Goal: Information Seeking & Learning: Learn about a topic

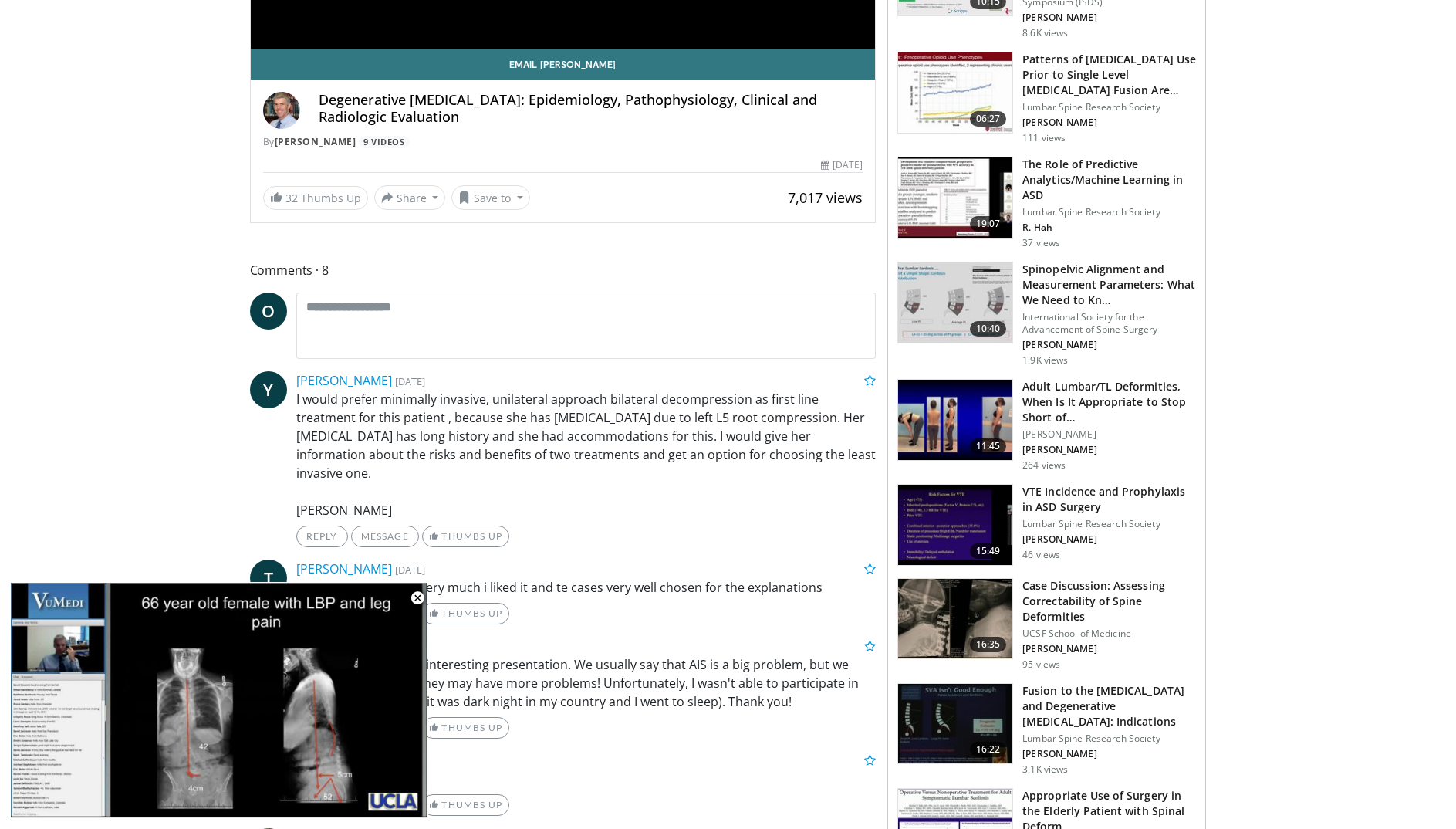
scroll to position [463, 0]
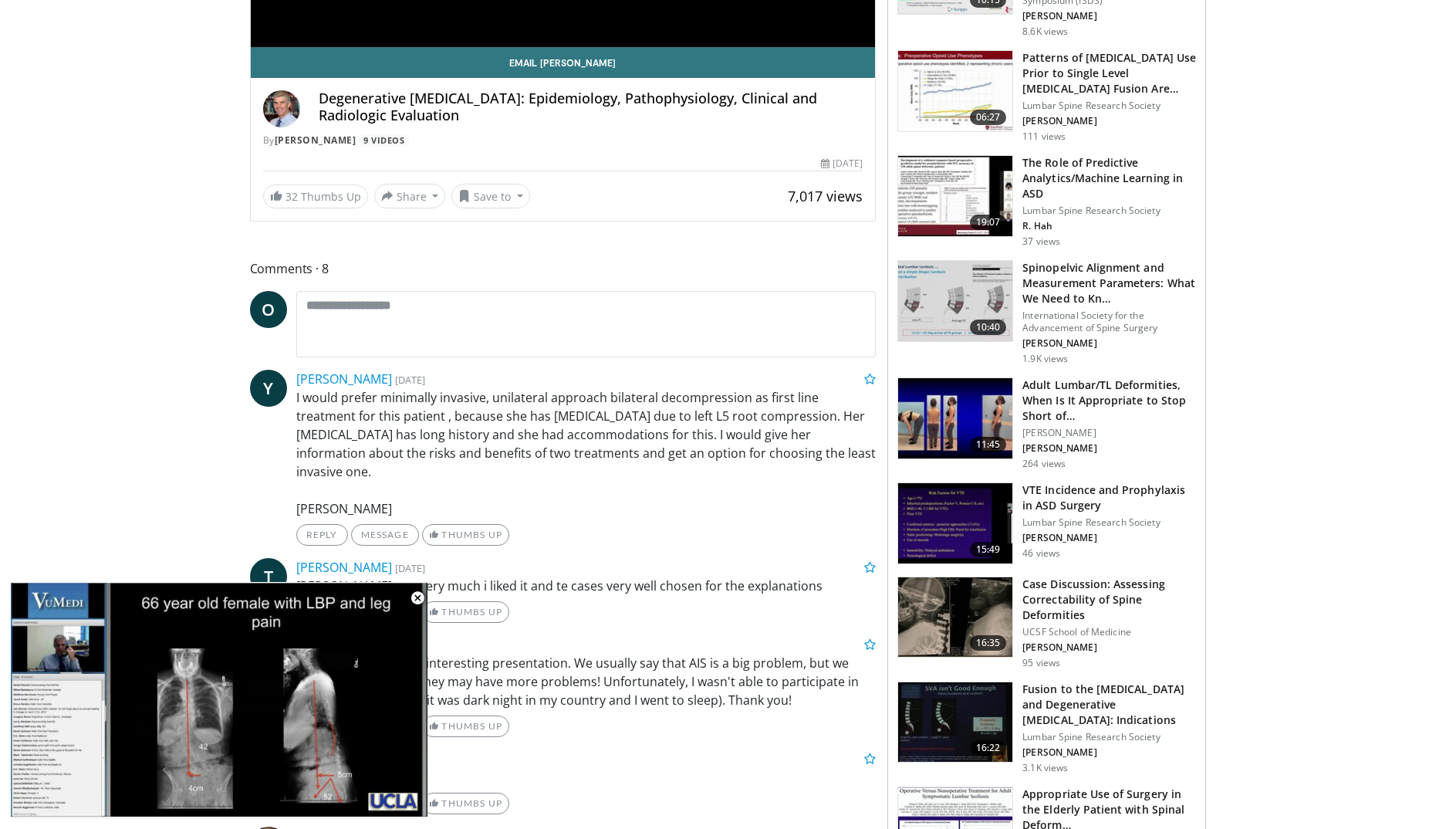
click at [1092, 586] on h3 "Case Discussion: Assessing Correctability of Spine Deformities" at bounding box center [1110, 600] width 174 height 46
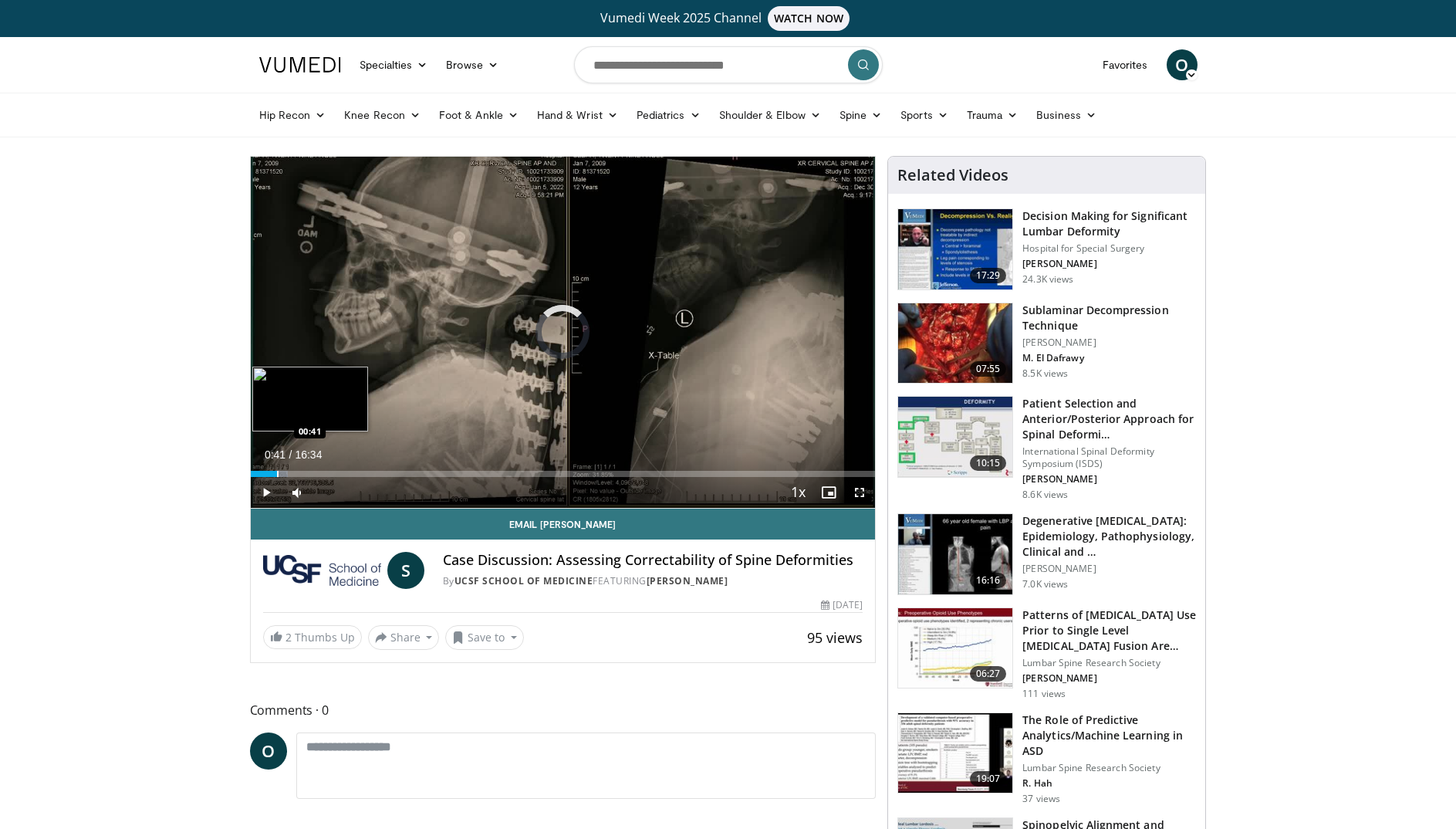
click at [276, 476] on div "Loaded : 6.02% 00:41 00:41" at bounding box center [563, 474] width 625 height 6
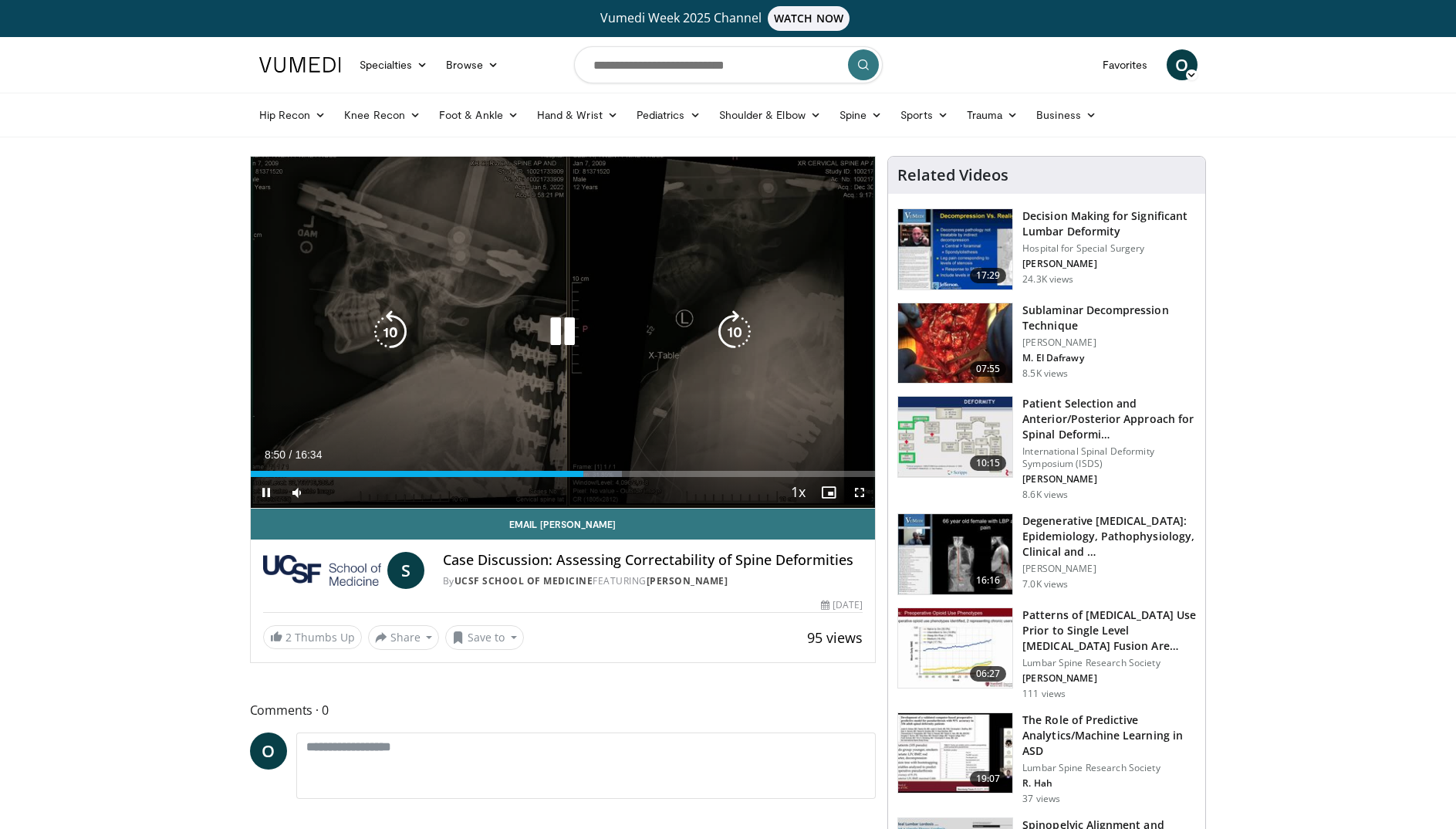
click at [563, 328] on icon "Video Player" at bounding box center [562, 332] width 43 height 43
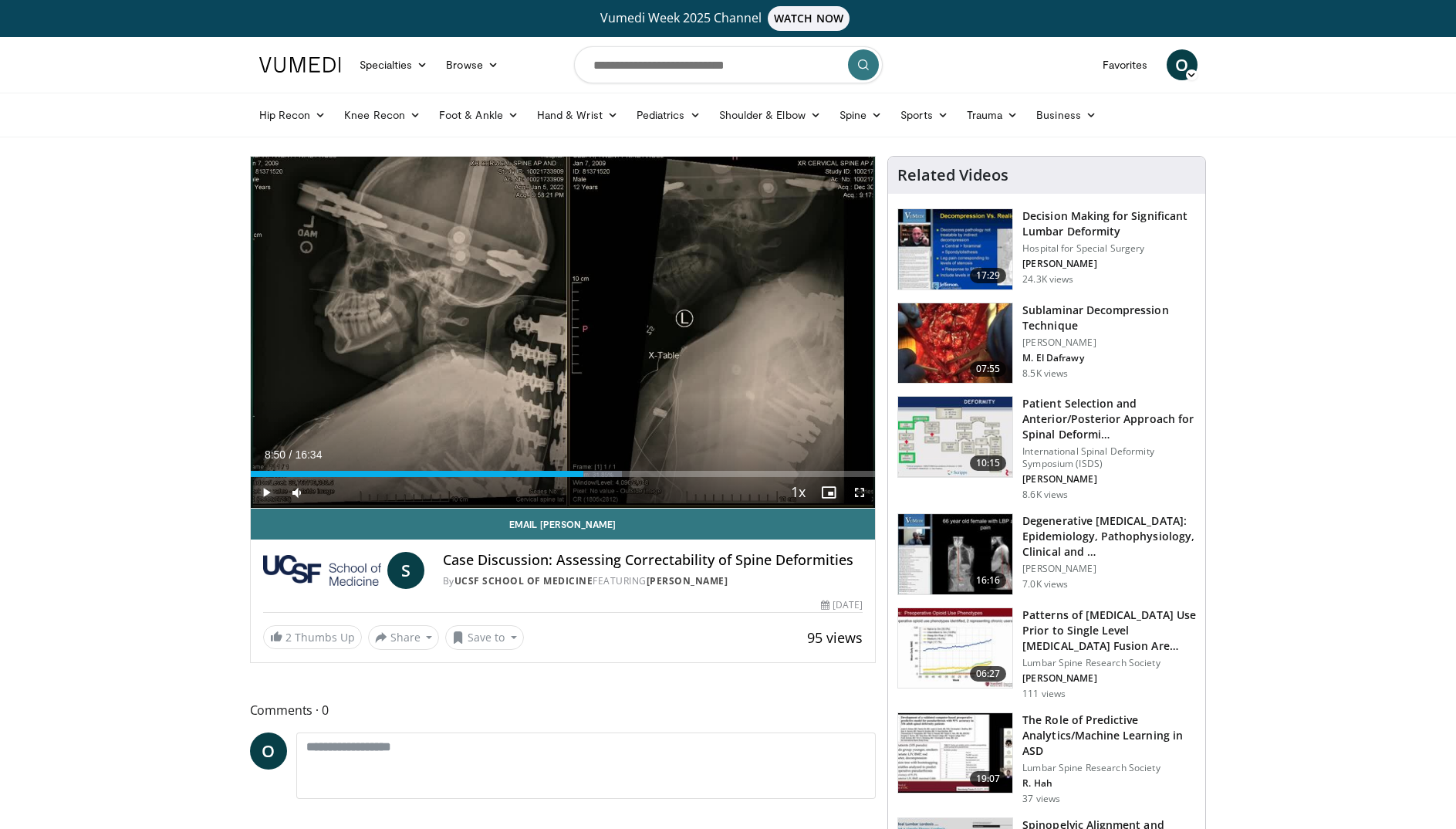
click at [267, 493] on span "Video Player" at bounding box center [266, 493] width 31 height 31
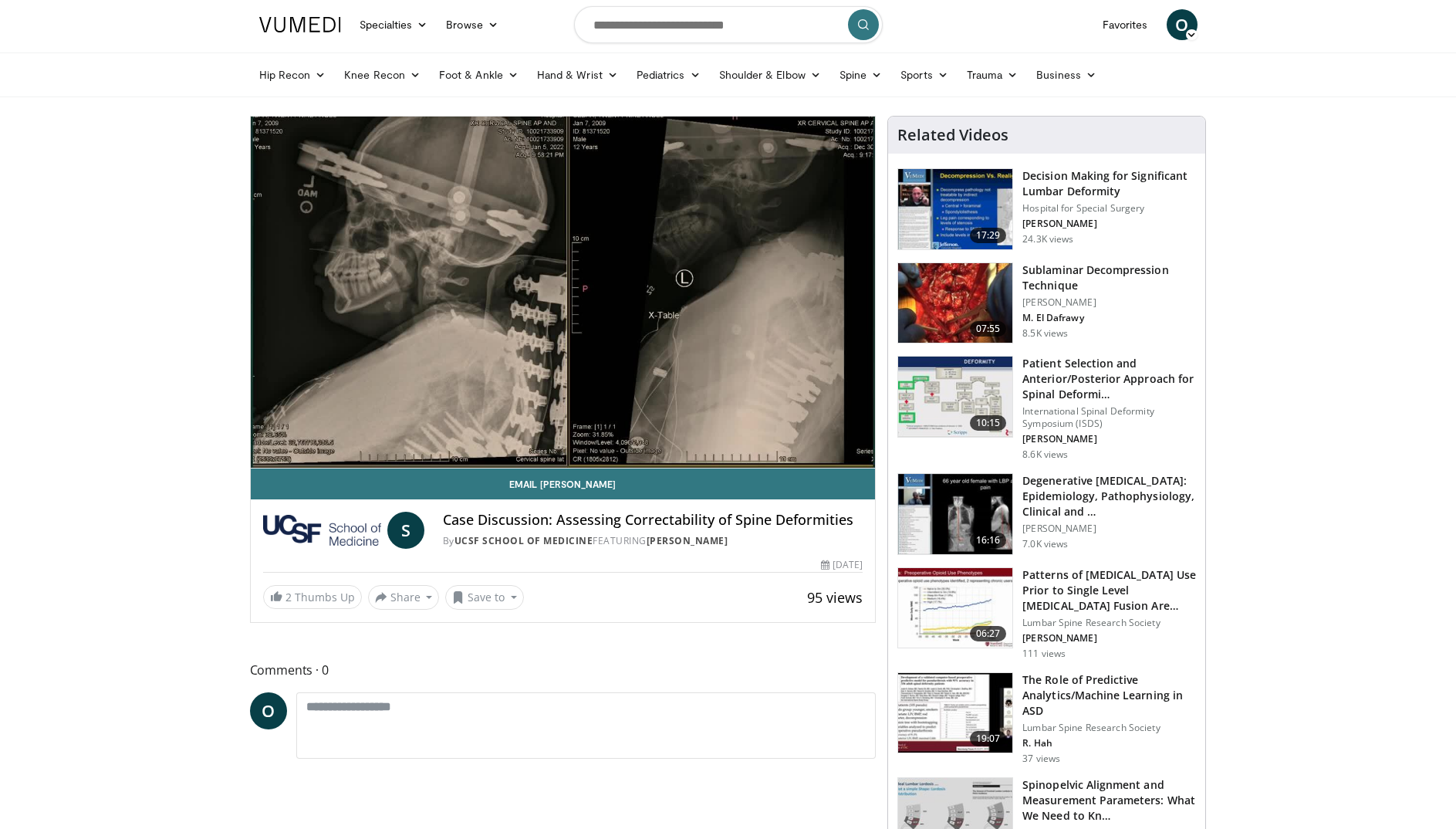
scroll to position [77, 0]
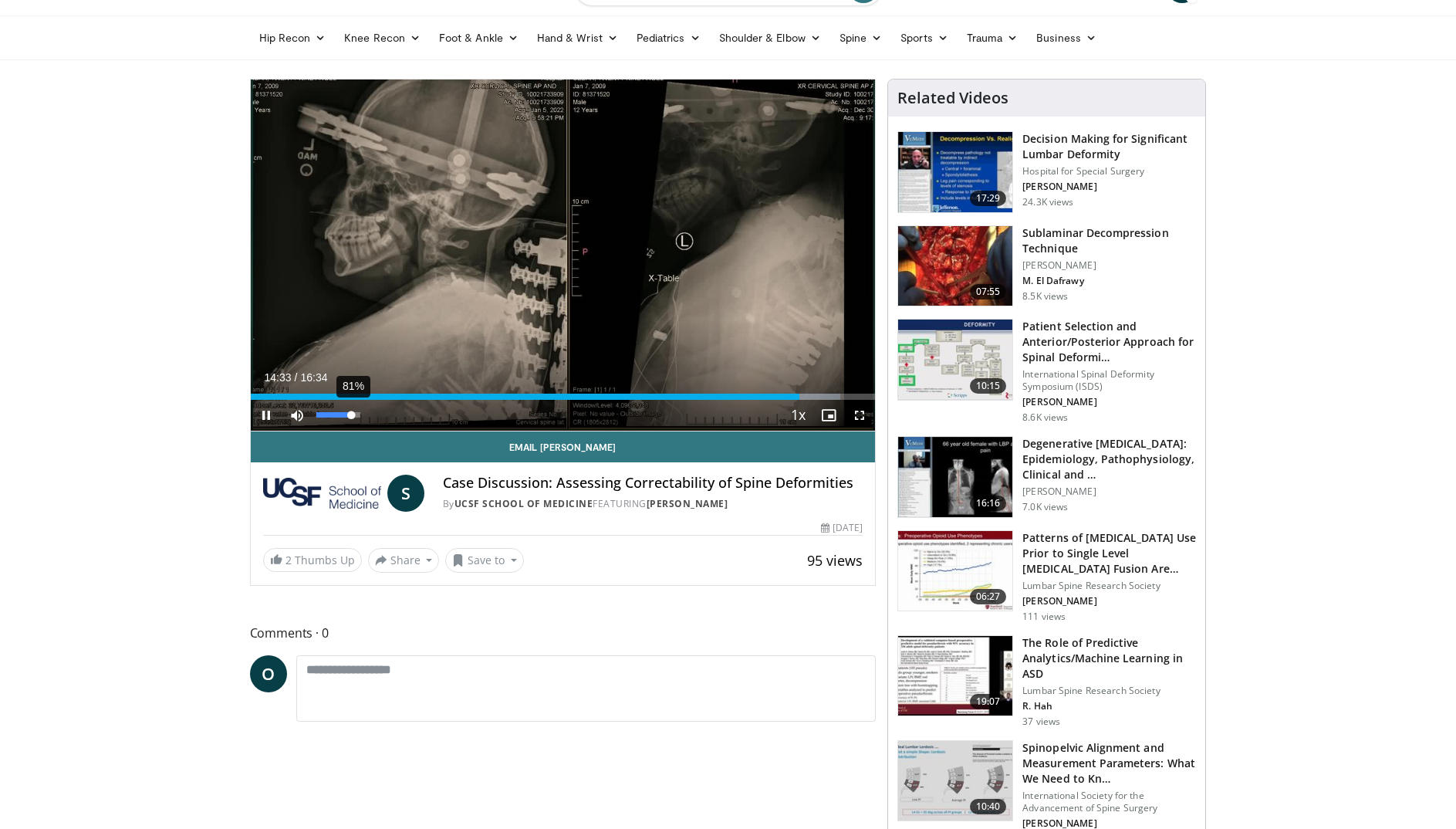
click at [351, 420] on div "81%" at bounding box center [339, 415] width 54 height 31
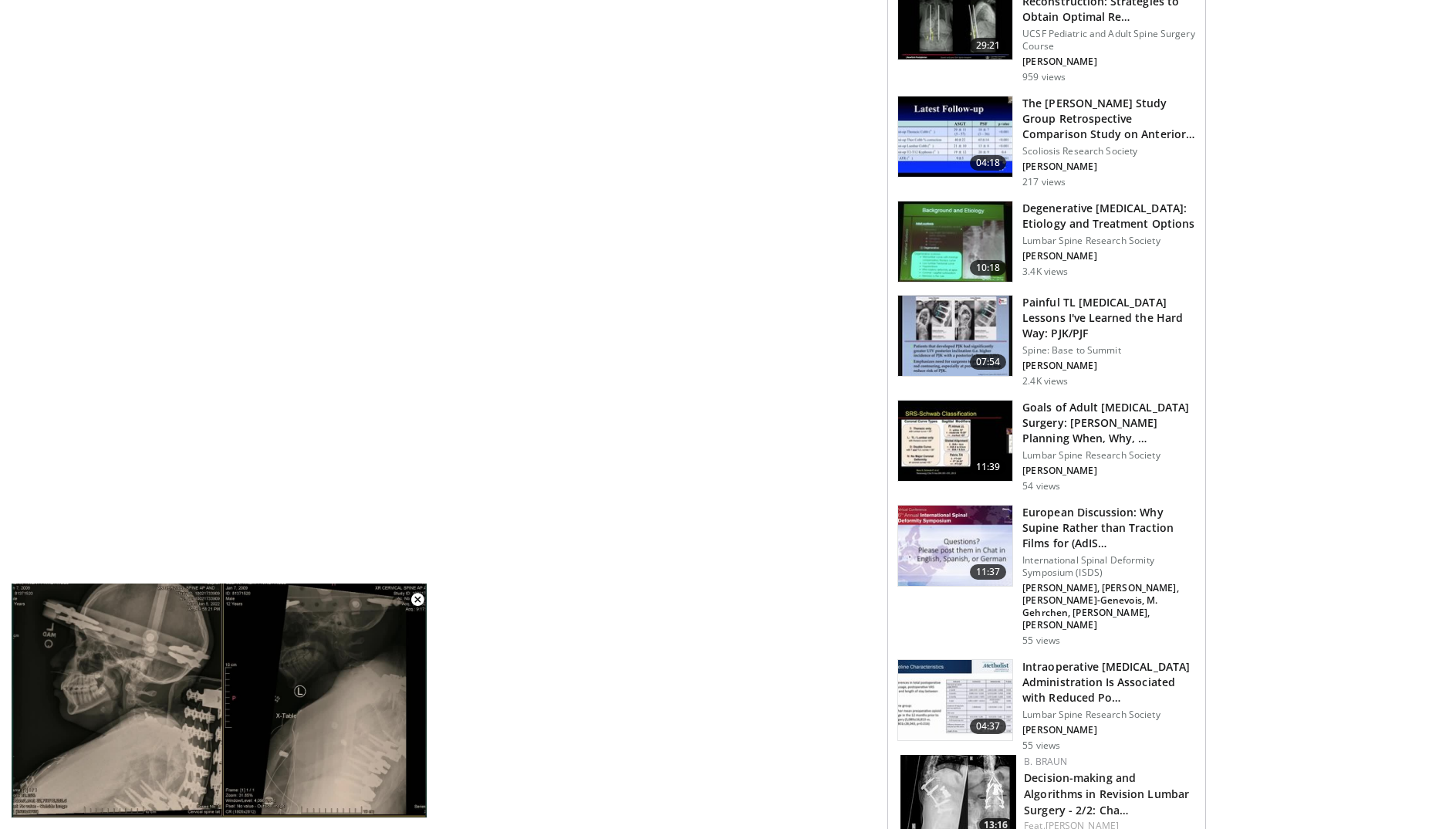
scroll to position [1544, 0]
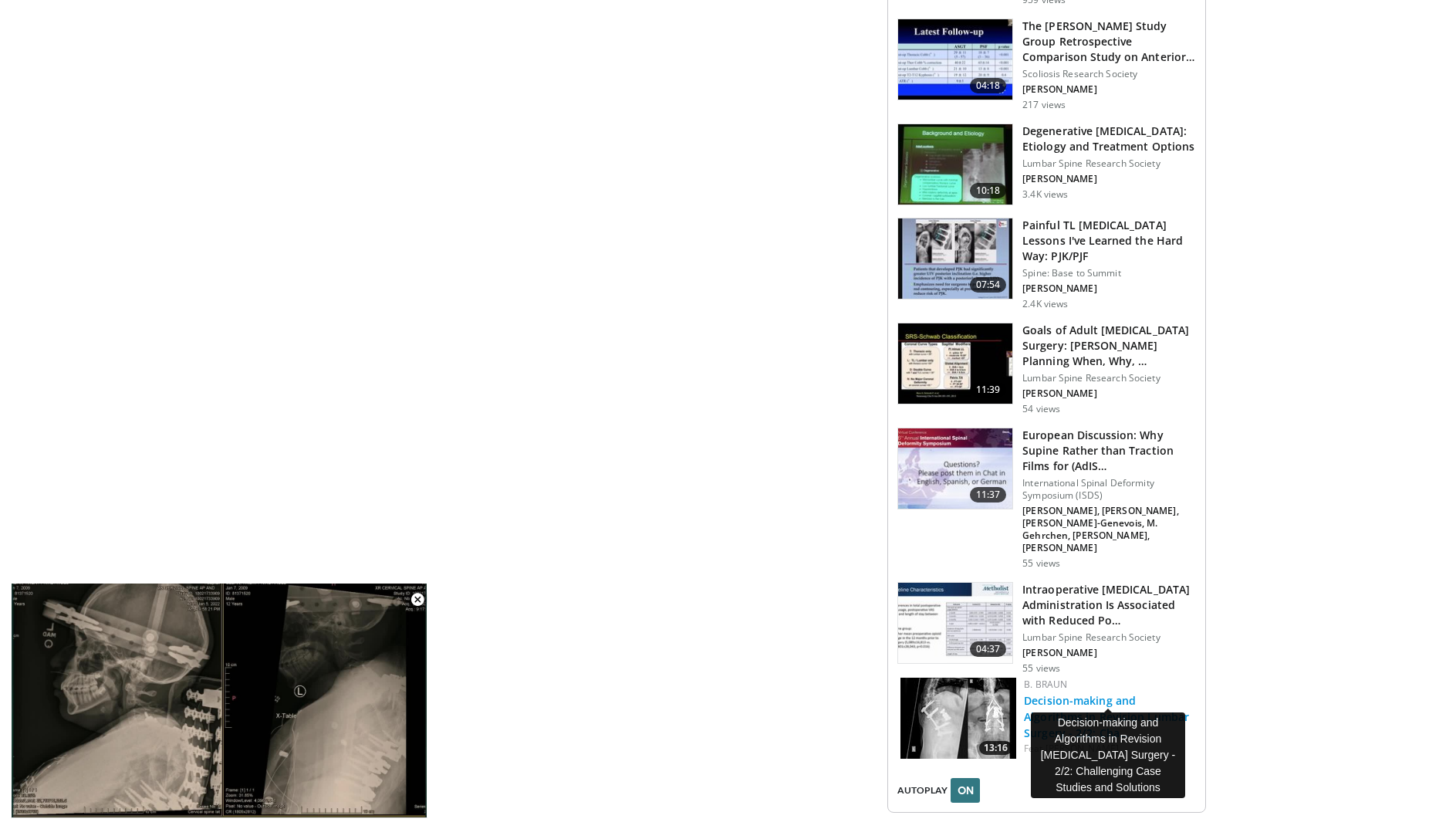
click at [1078, 693] on link "Decision-making and Algorithms in Revision Lumbar Surgery - 2/2: Cha…" at bounding box center [1107, 717] width 165 height 47
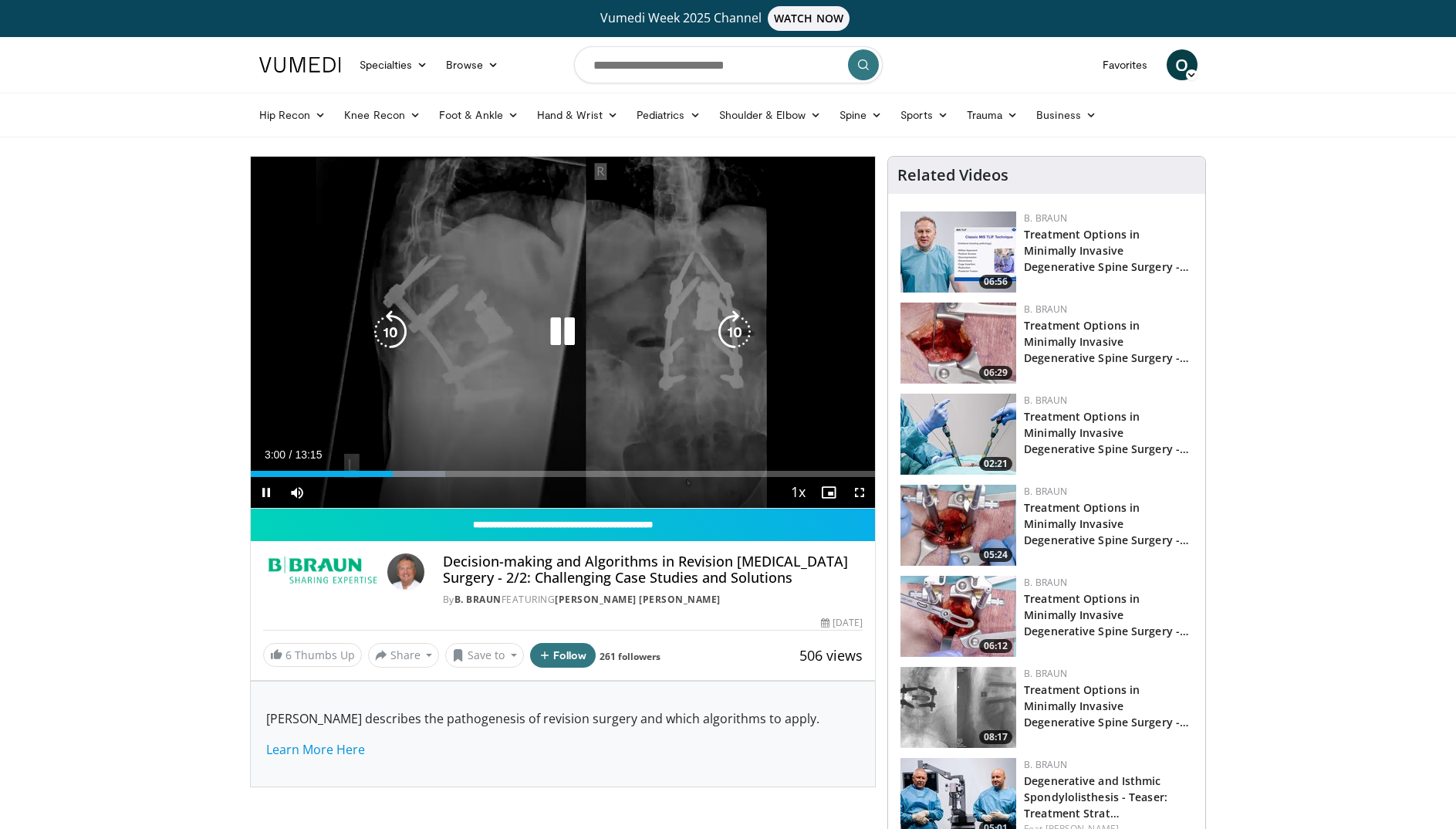
click at [565, 339] on icon "Video Player" at bounding box center [562, 332] width 43 height 43
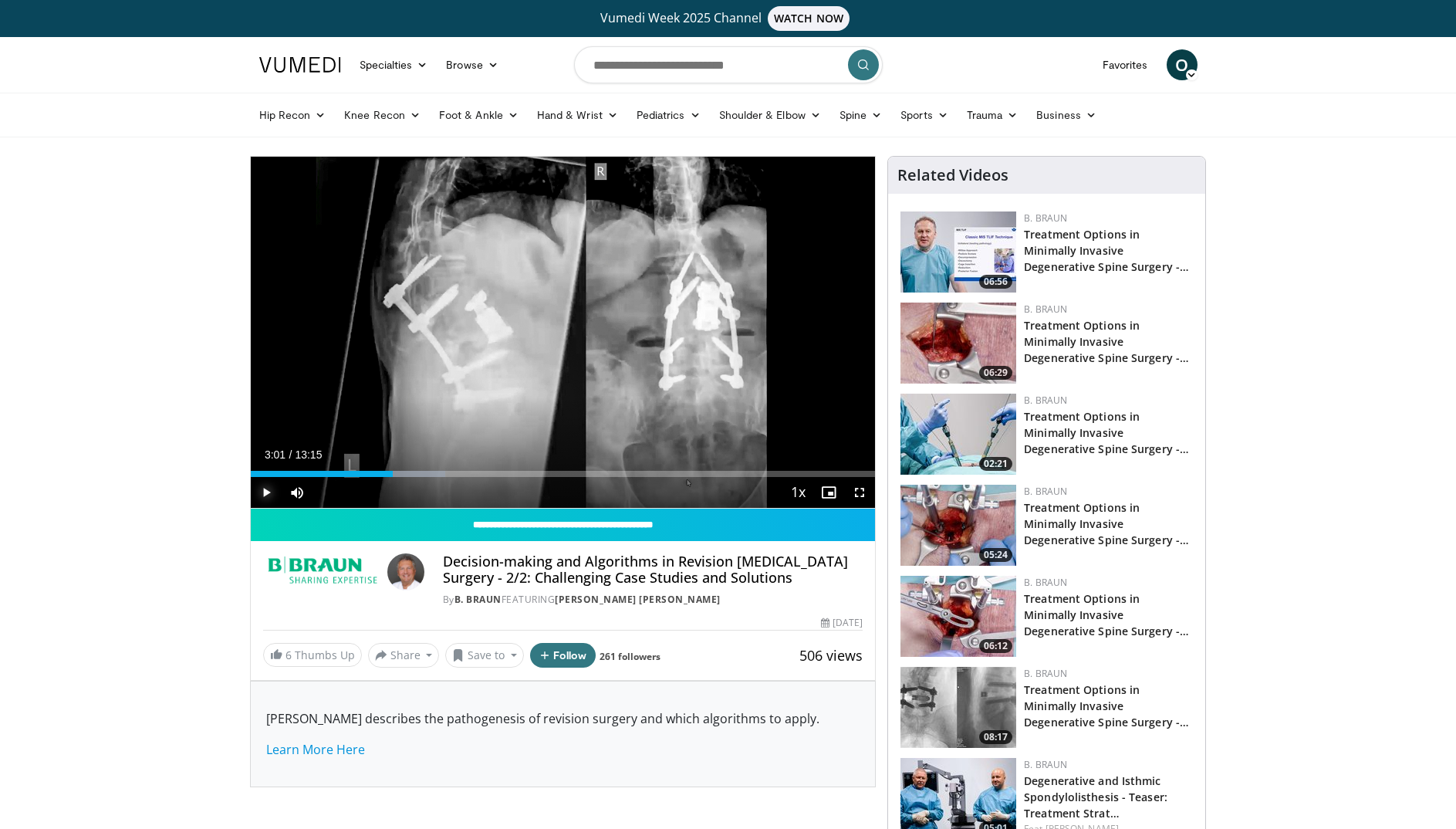
click at [263, 491] on span "Video Player" at bounding box center [266, 493] width 31 height 31
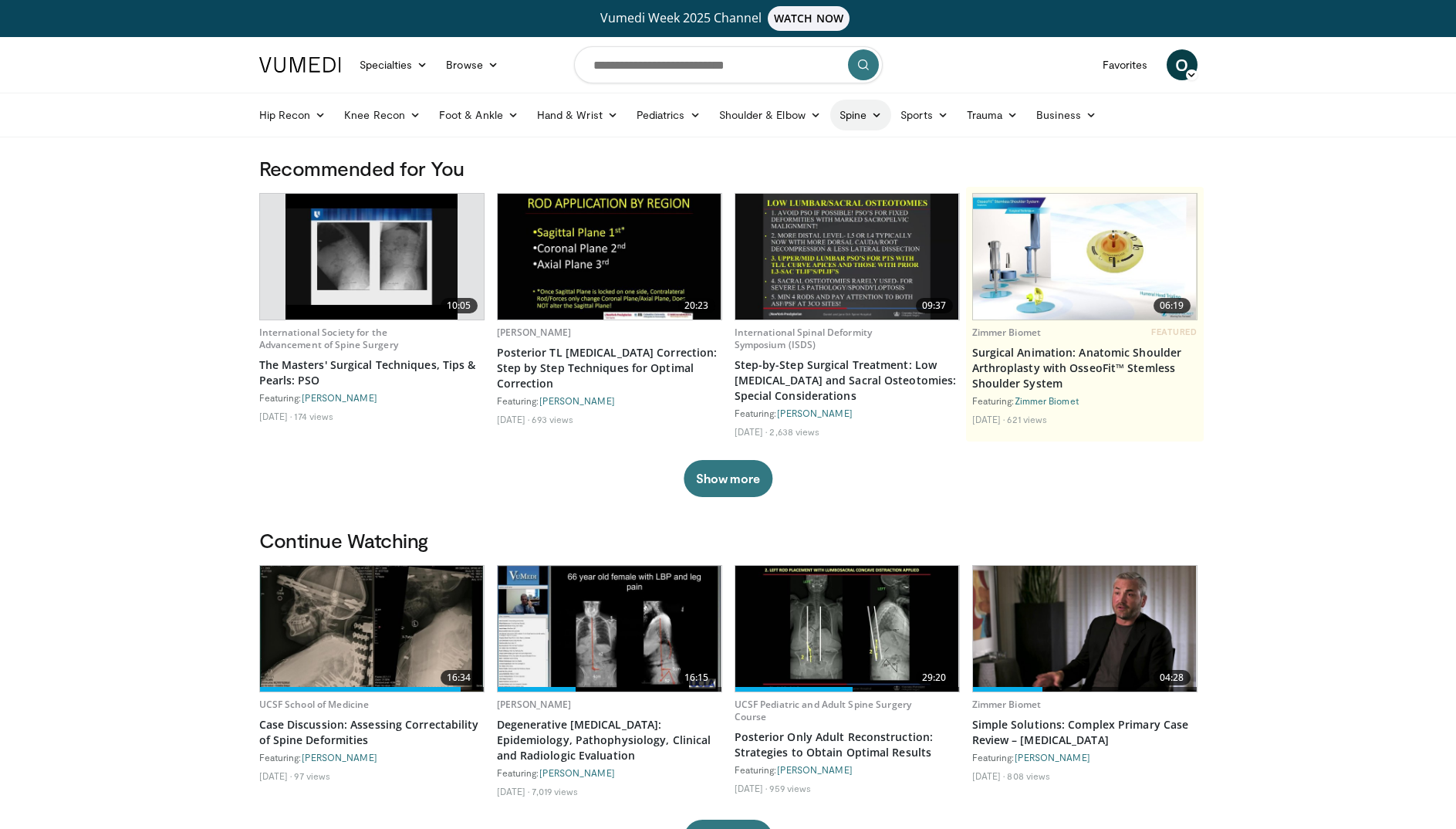
click at [859, 116] on link "Spine" at bounding box center [861, 116] width 61 height 31
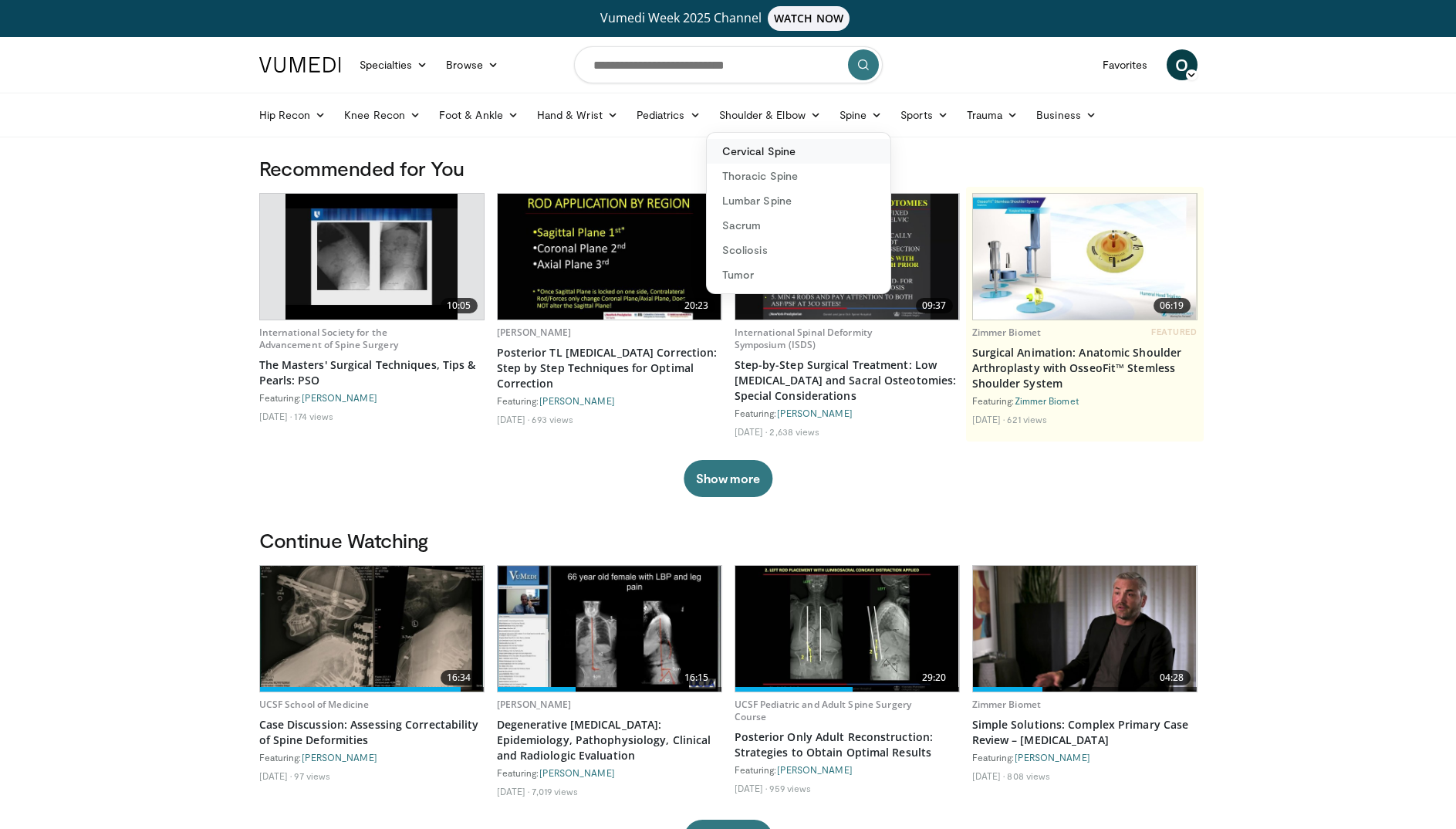
click at [762, 148] on link "Cervical Spine" at bounding box center [798, 151] width 183 height 25
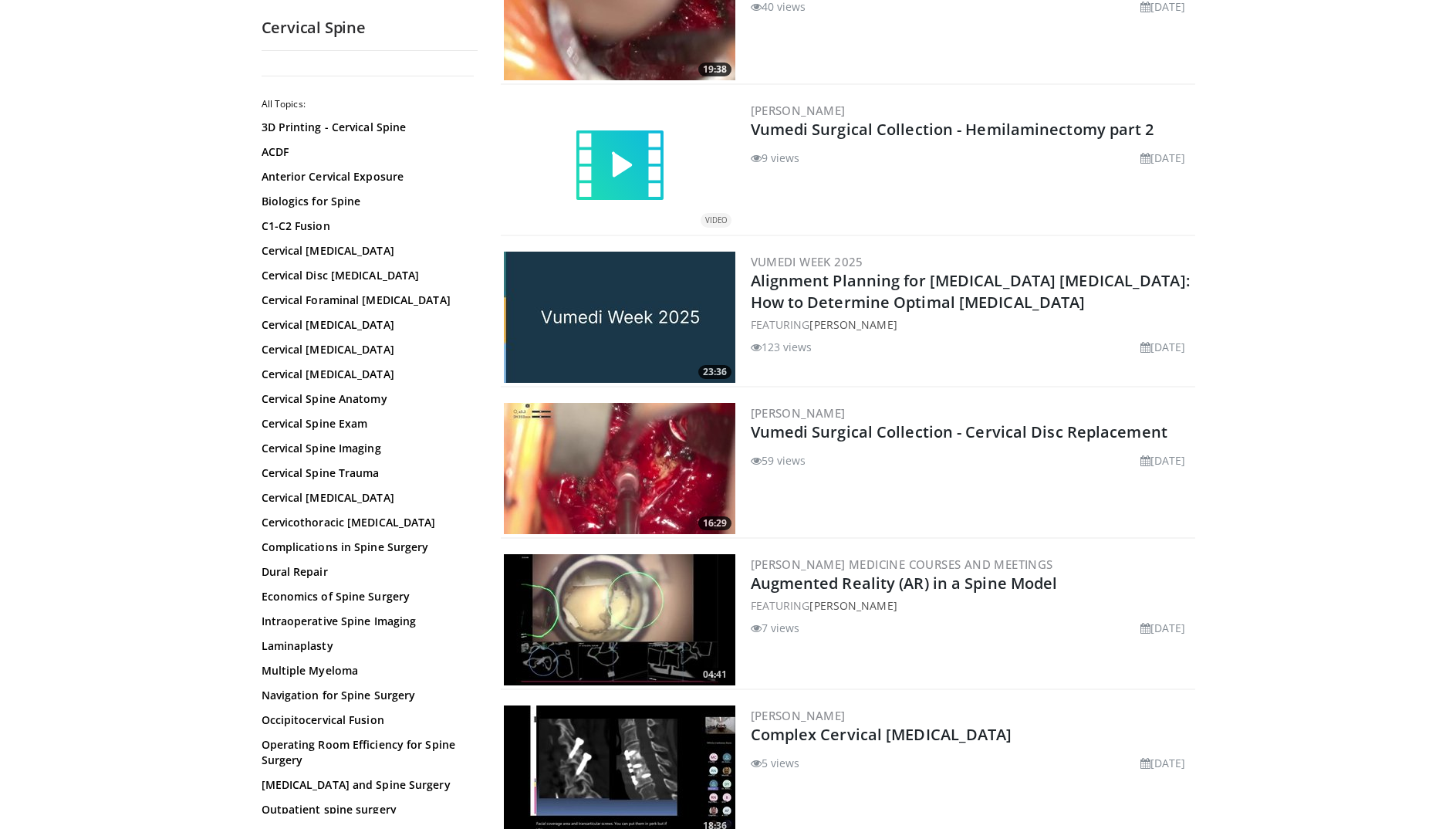
scroll to position [859, 0]
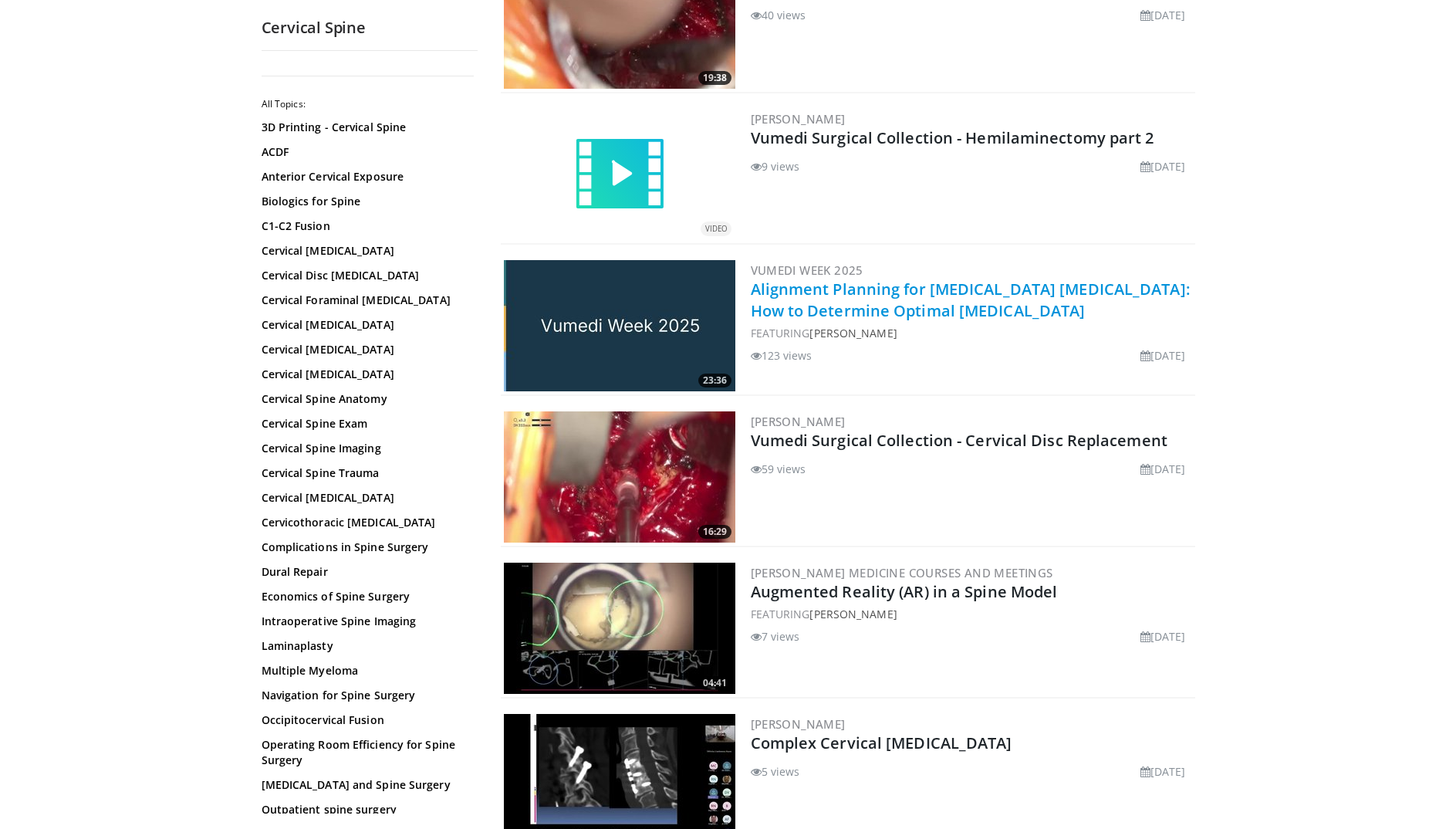
click at [922, 284] on link "Alignment Planning for [MEDICAL_DATA] [MEDICAL_DATA]: How to Determine Optimal …" at bounding box center [970, 300] width 439 height 42
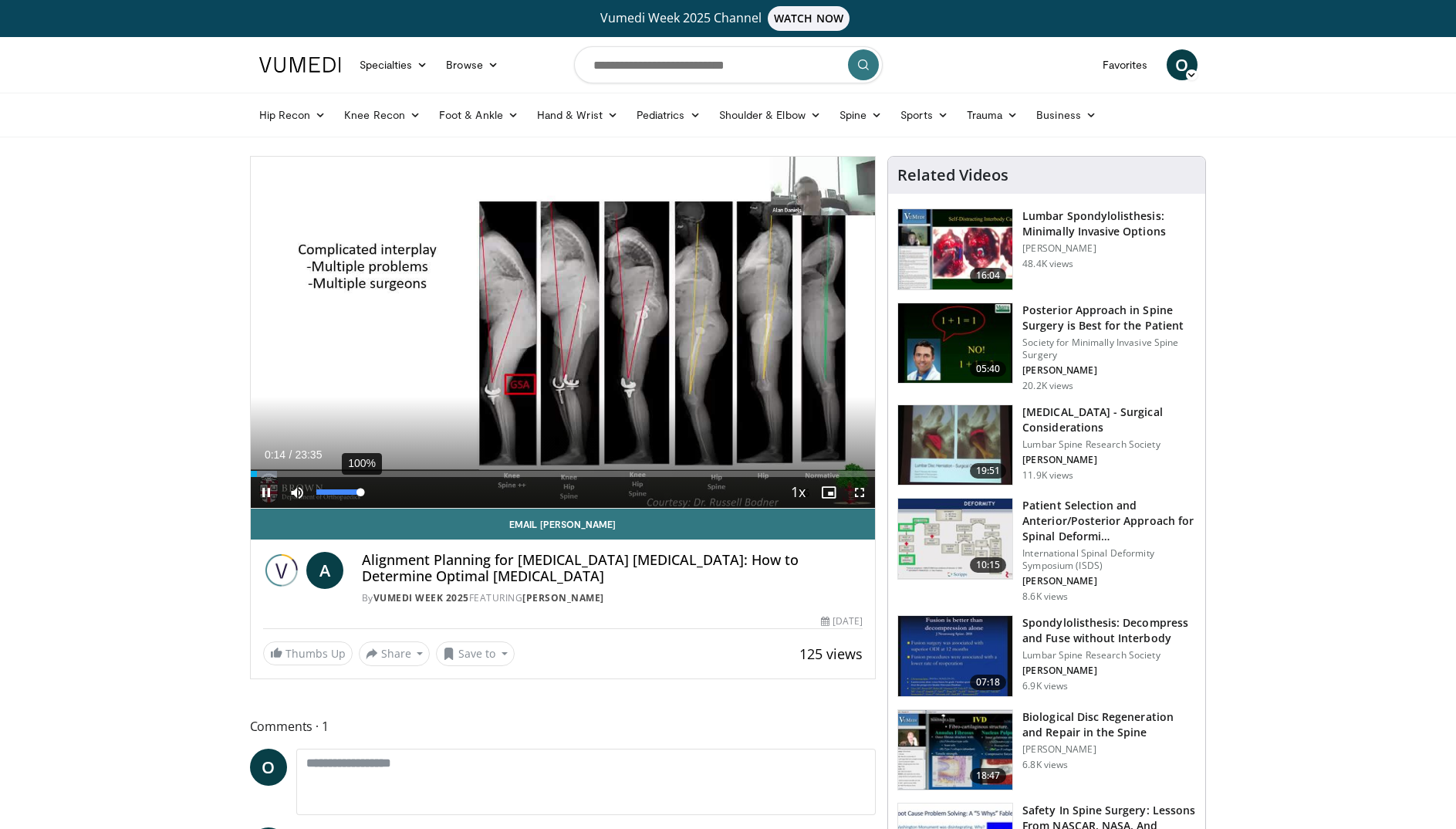
drag, startPoint x: 351, startPoint y: 493, endPoint x: 364, endPoint y: 493, distance: 13.0
click at [360, 493] on div "Volume Level" at bounding box center [339, 492] width 44 height 5
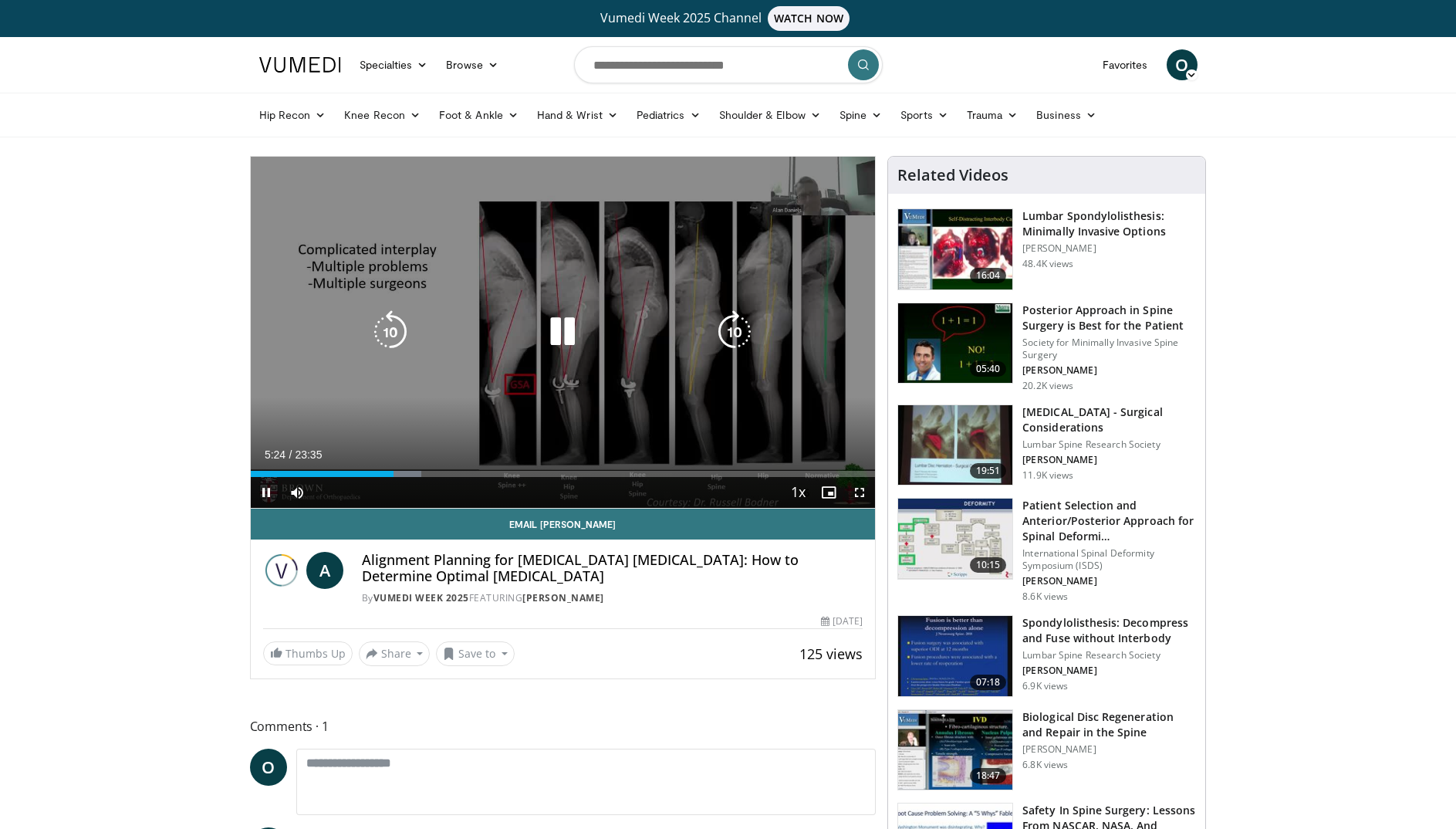
click at [566, 335] on icon "Video Player" at bounding box center [562, 332] width 43 height 43
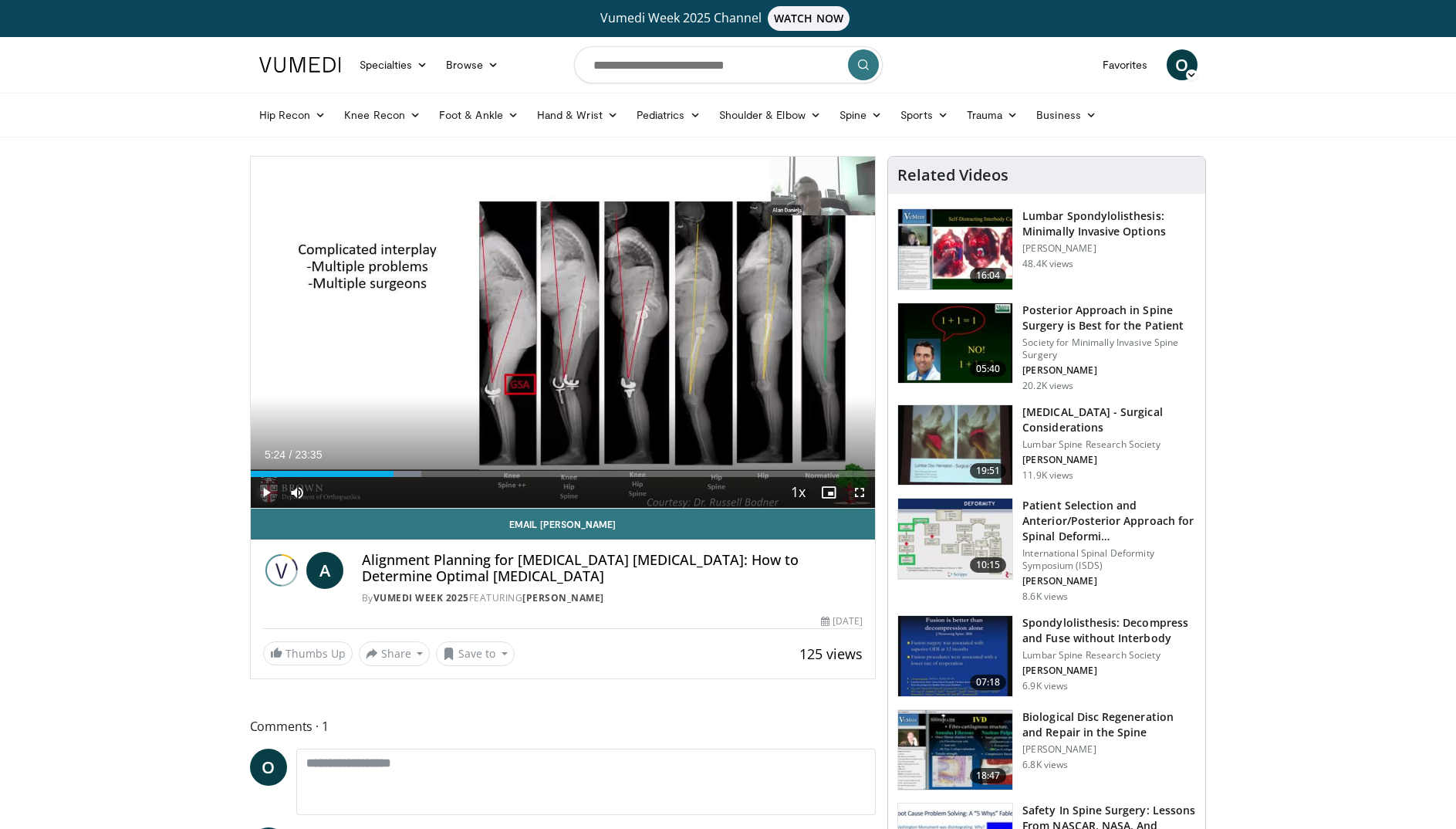
click at [262, 490] on span "Video Player" at bounding box center [266, 493] width 31 height 31
click at [266, 488] on span "Video Player" at bounding box center [266, 493] width 31 height 31
